Goal: Information Seeking & Learning: Understand process/instructions

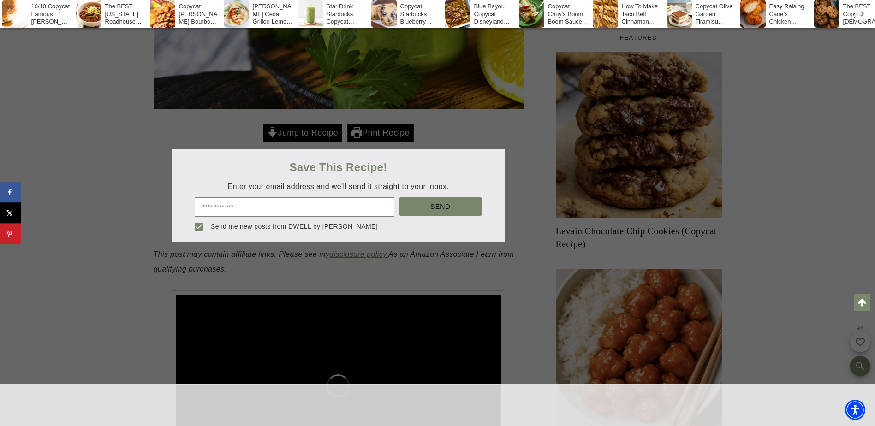
scroll to position [317, 0]
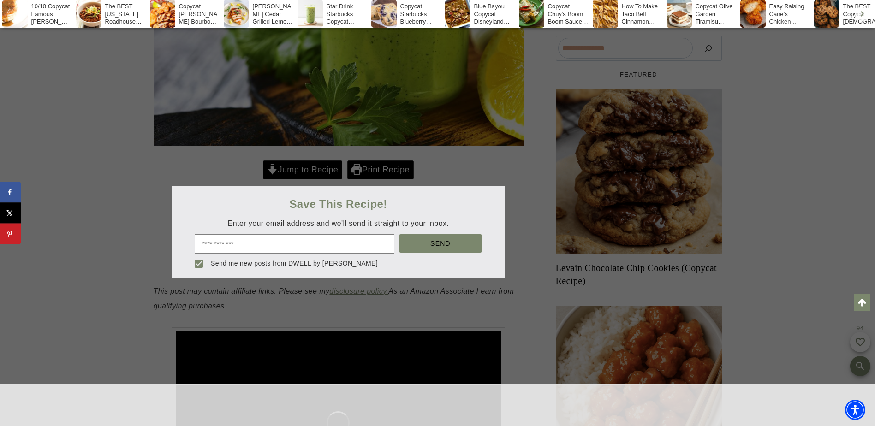
click at [317, 196] on div at bounding box center [437, 213] width 875 height 426
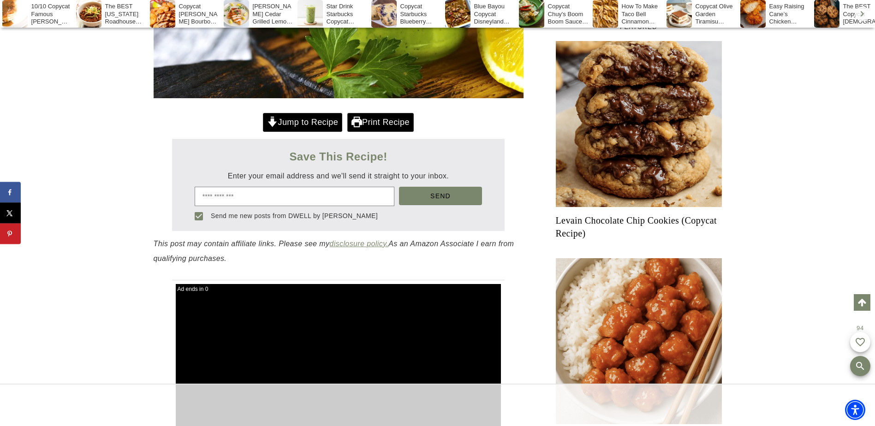
scroll to position [363, 0]
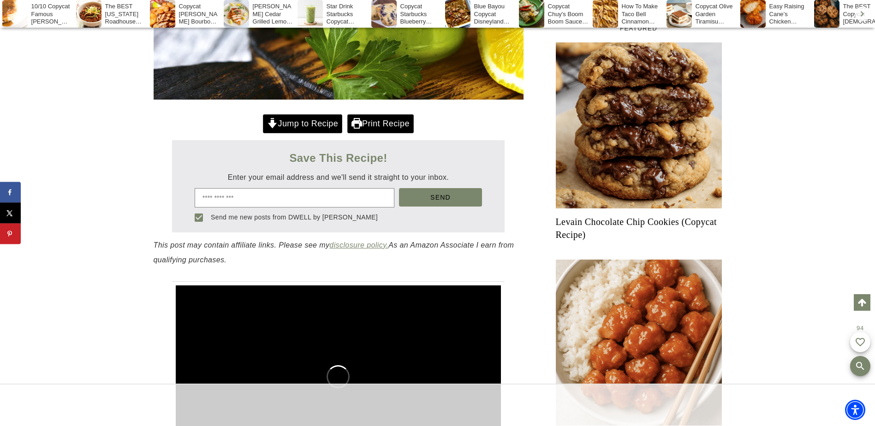
click at [328, 133] on link "Jump to Recipe" at bounding box center [302, 123] width 79 height 19
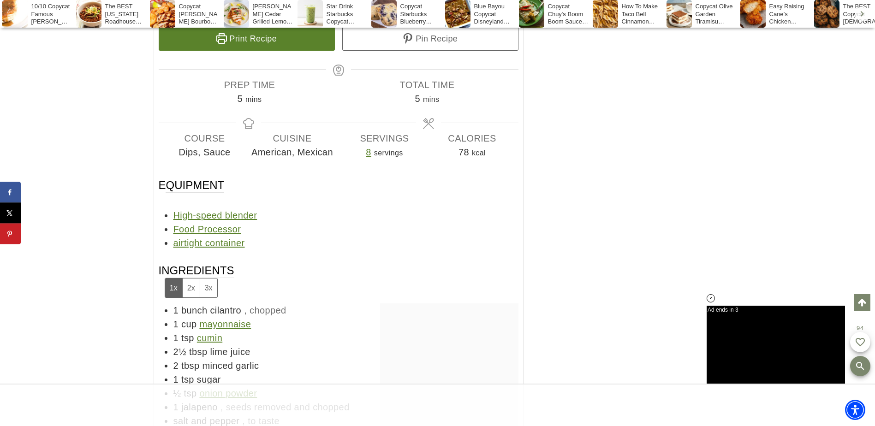
scroll to position [4753, 0]
click at [274, 50] on link "Print Recipe" at bounding box center [247, 38] width 176 height 24
